Goal: Entertainment & Leisure: Consume media (video, audio)

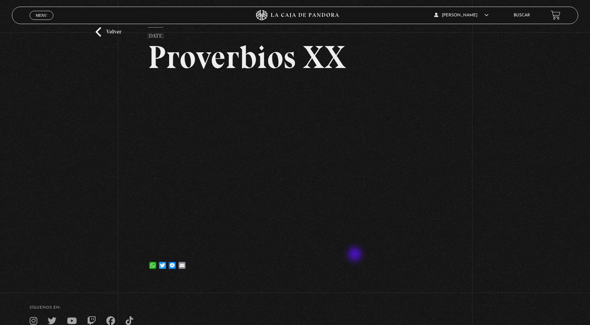
scroll to position [35, 0]
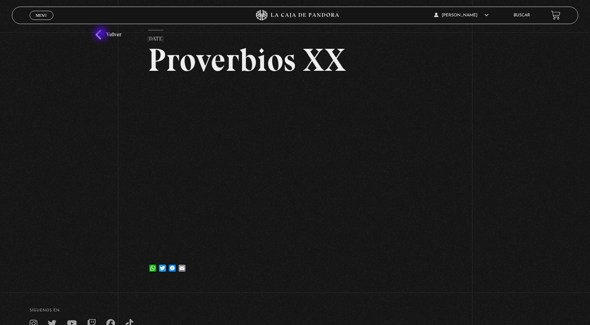
click at [101, 34] on link "Volver" at bounding box center [109, 34] width 26 height 9
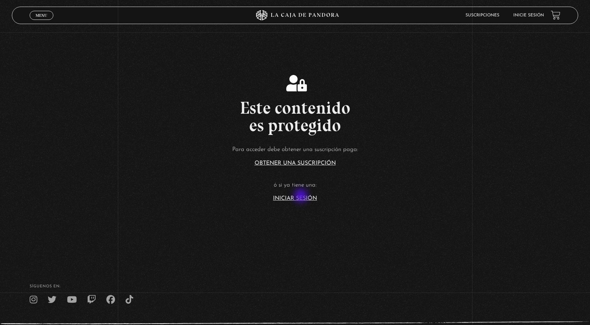
click at [302, 196] on link "Iniciar Sesión" at bounding box center [295, 199] width 44 height 6
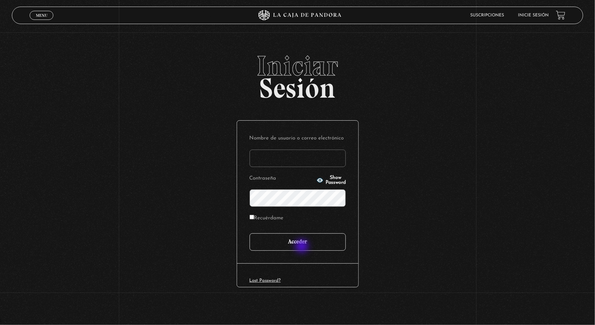
type input "brentvans20@gmail.com"
click at [302, 246] on input "Acceder" at bounding box center [298, 241] width 96 height 17
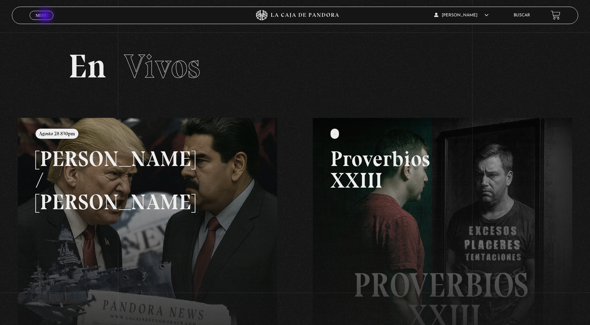
click at [46, 16] on span "Menu" at bounding box center [42, 15] width 12 height 4
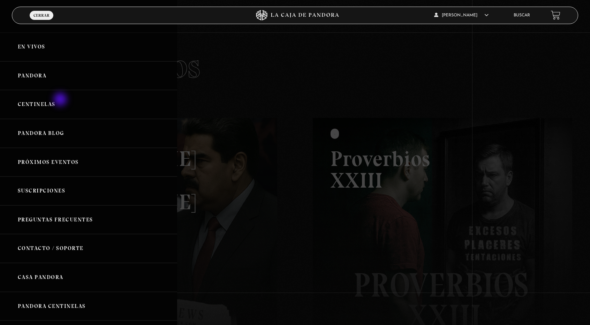
click at [60, 103] on link "Centinelas" at bounding box center [88, 104] width 177 height 29
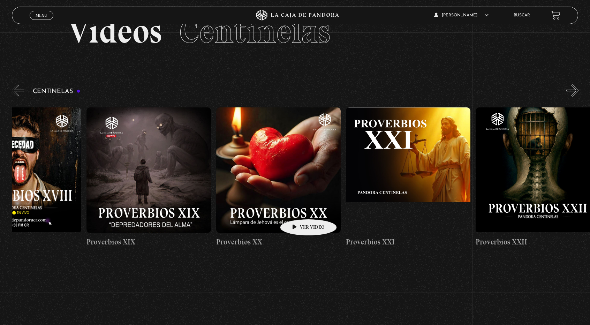
scroll to position [0, 2647]
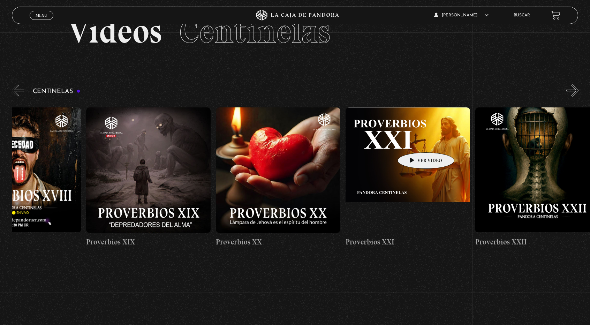
click at [415, 142] on figure at bounding box center [407, 169] width 124 height 125
